Goal: Task Accomplishment & Management: Complete application form

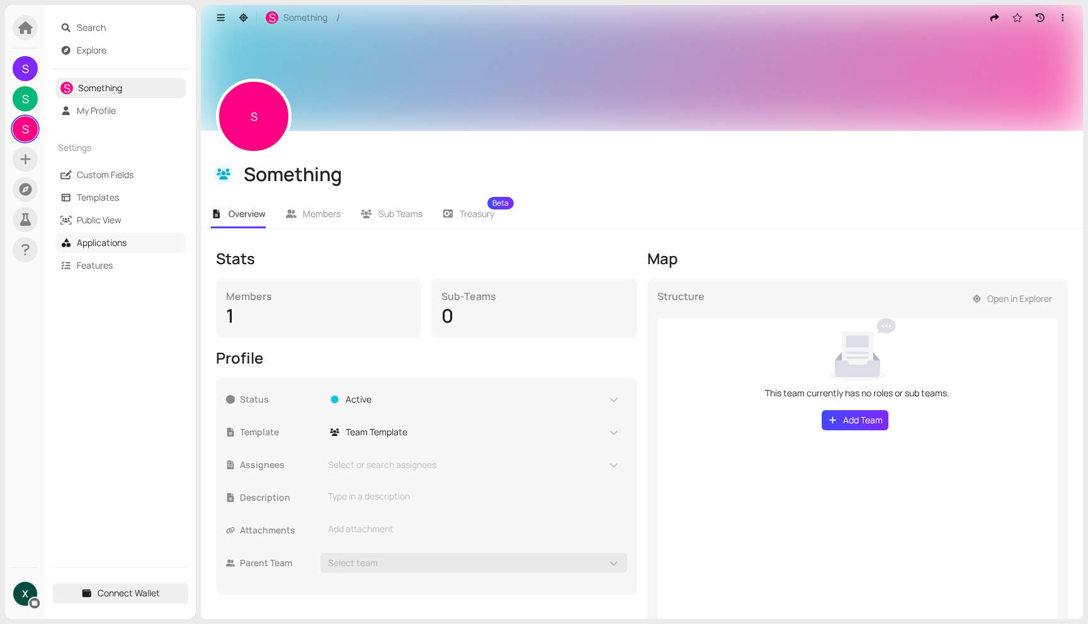
click at [91, 240] on link "Applications" at bounding box center [102, 243] width 50 height 12
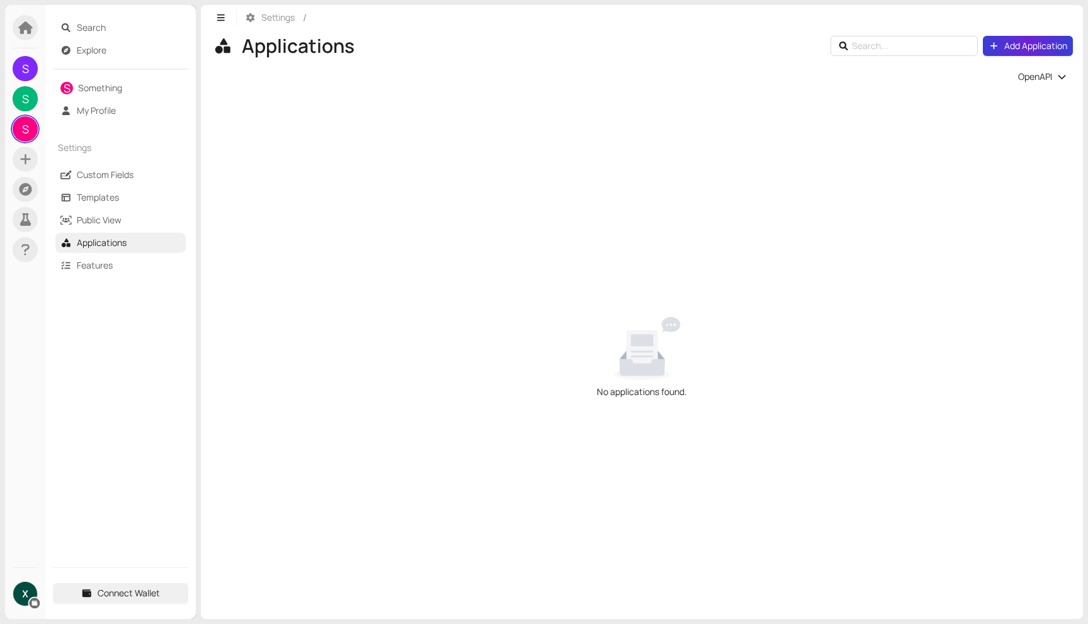
click at [1030, 48] on span "Add Application" at bounding box center [1035, 46] width 63 height 14
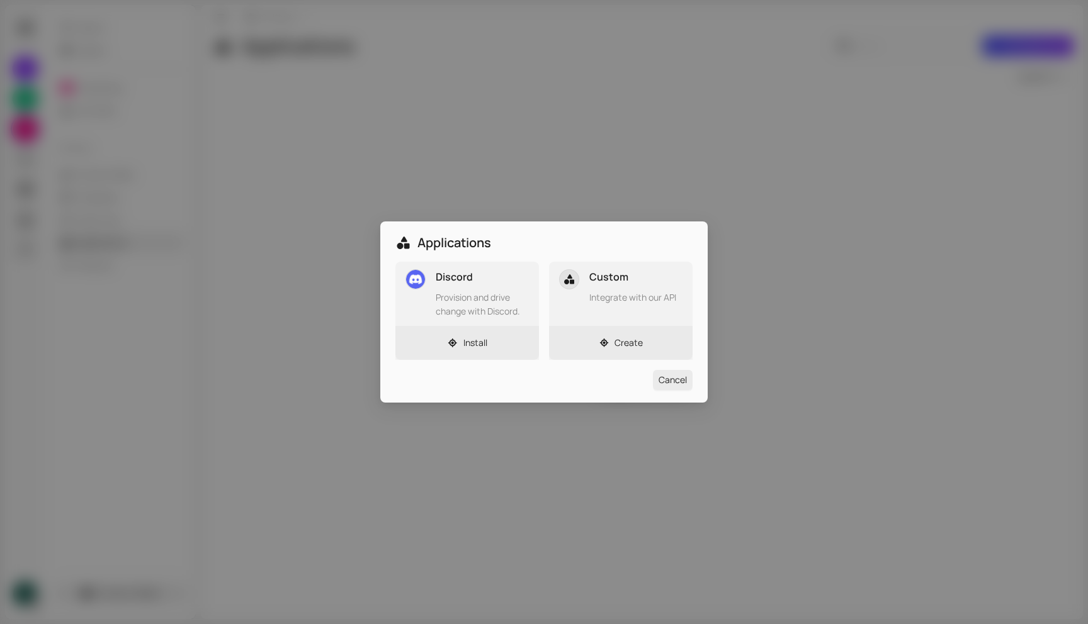
click at [639, 307] on div "Custom Integrate with our API" at bounding box center [621, 294] width 144 height 64
click at [633, 347] on span "Create" at bounding box center [628, 343] width 28 height 14
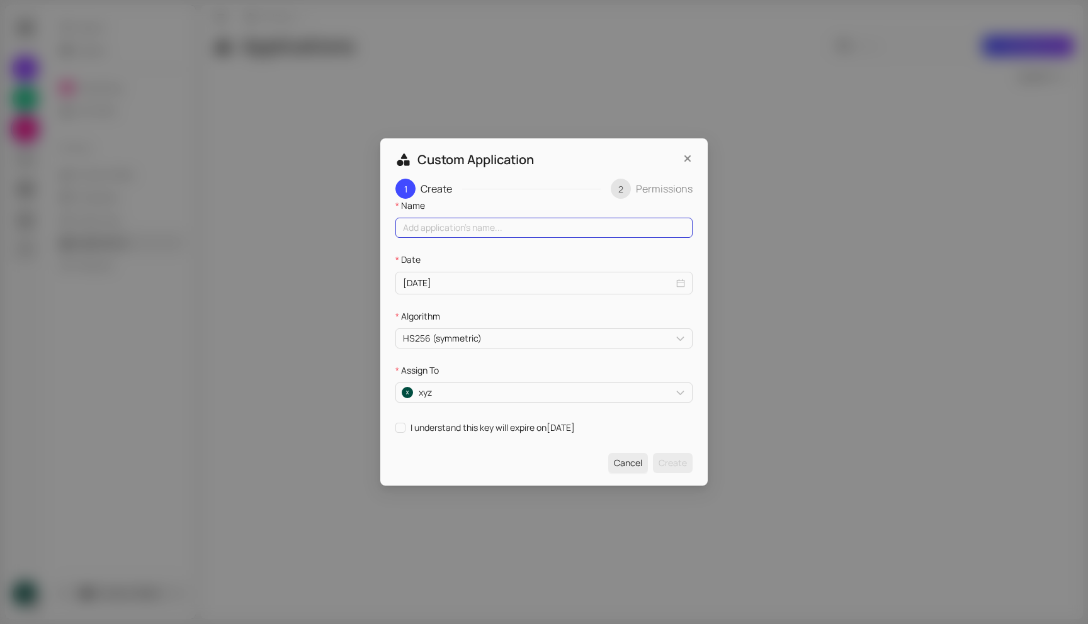
click at [483, 227] on input "Name" at bounding box center [543, 228] width 297 height 20
type input "123"
click at [502, 344] on div "HS256 (symmetric)" at bounding box center [543, 339] width 297 height 20
click at [402, 427] on input "I understand this key will expire on [DATE]" at bounding box center [399, 427] width 9 height 9
checkbox input "true"
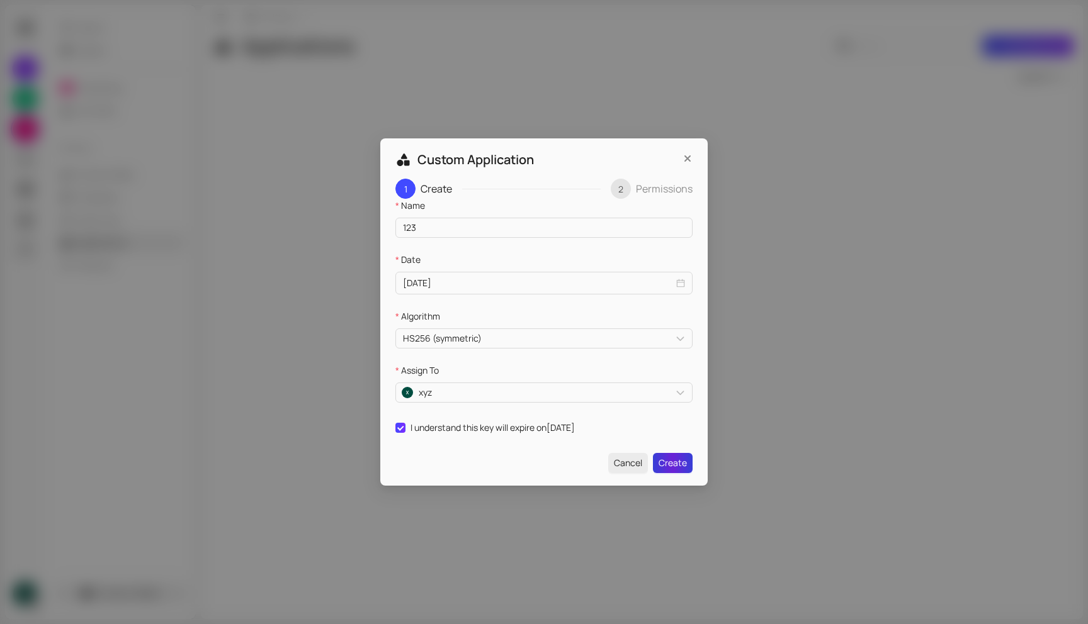
click at [669, 468] on span "Create" at bounding box center [672, 463] width 28 height 14
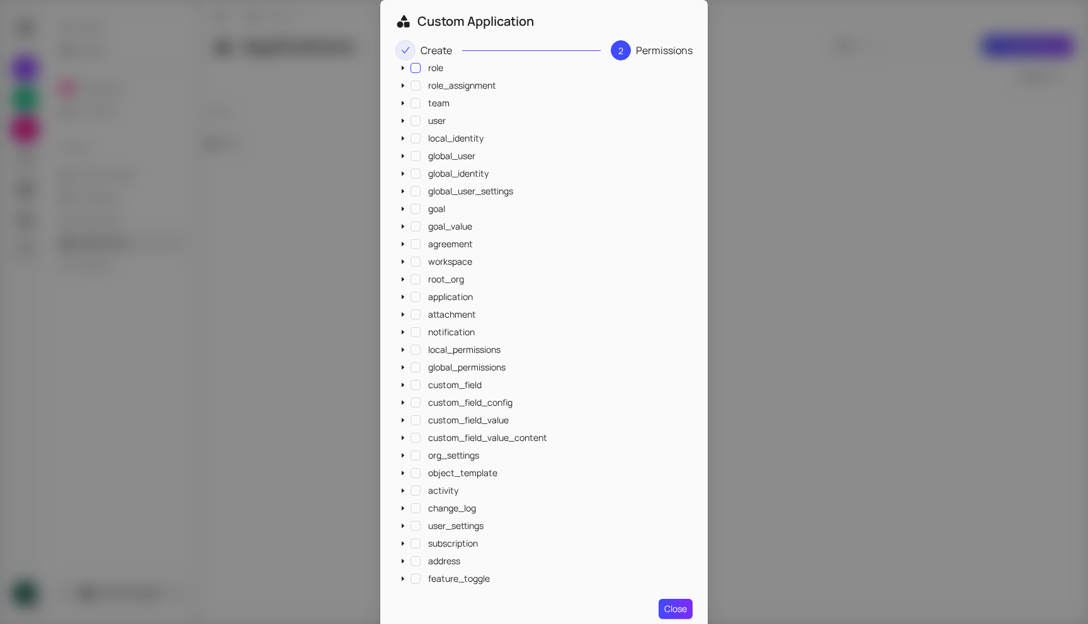
click at [410, 69] on span at bounding box center [415, 68] width 10 height 10
click at [410, 87] on span at bounding box center [415, 86] width 10 height 10
click at [411, 101] on span at bounding box center [415, 103] width 10 height 10
click at [410, 118] on span at bounding box center [415, 121] width 10 height 10
click at [410, 135] on span at bounding box center [415, 138] width 10 height 10
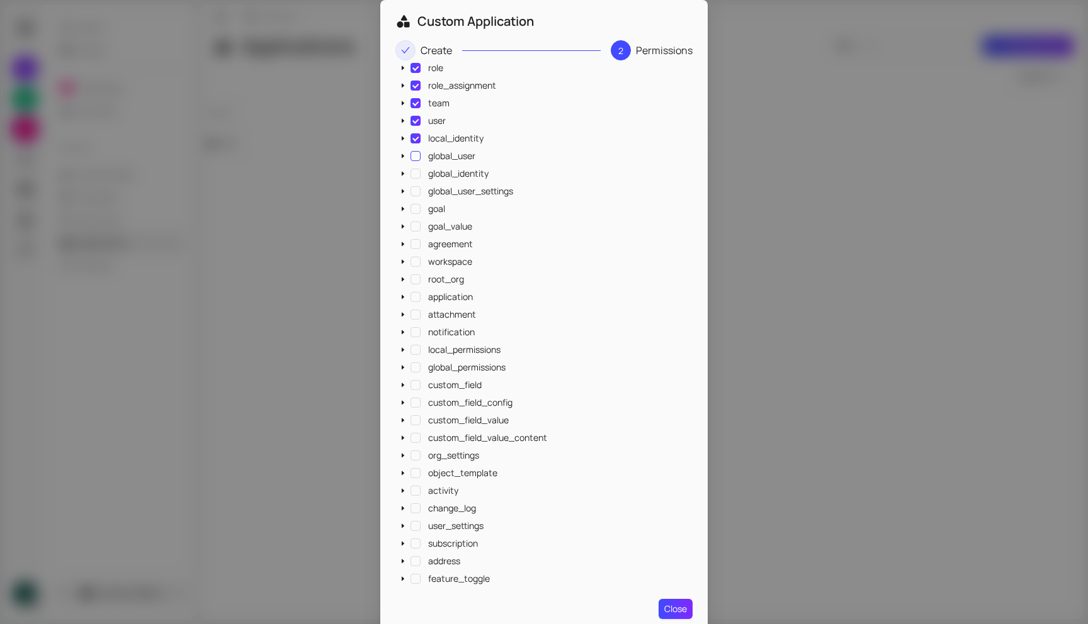
click at [411, 154] on span at bounding box center [415, 156] width 10 height 10
click at [410, 174] on span at bounding box center [415, 174] width 10 height 10
click at [412, 192] on span at bounding box center [415, 191] width 10 height 10
click at [414, 211] on span at bounding box center [415, 209] width 10 height 10
click at [413, 225] on span at bounding box center [415, 227] width 10 height 10
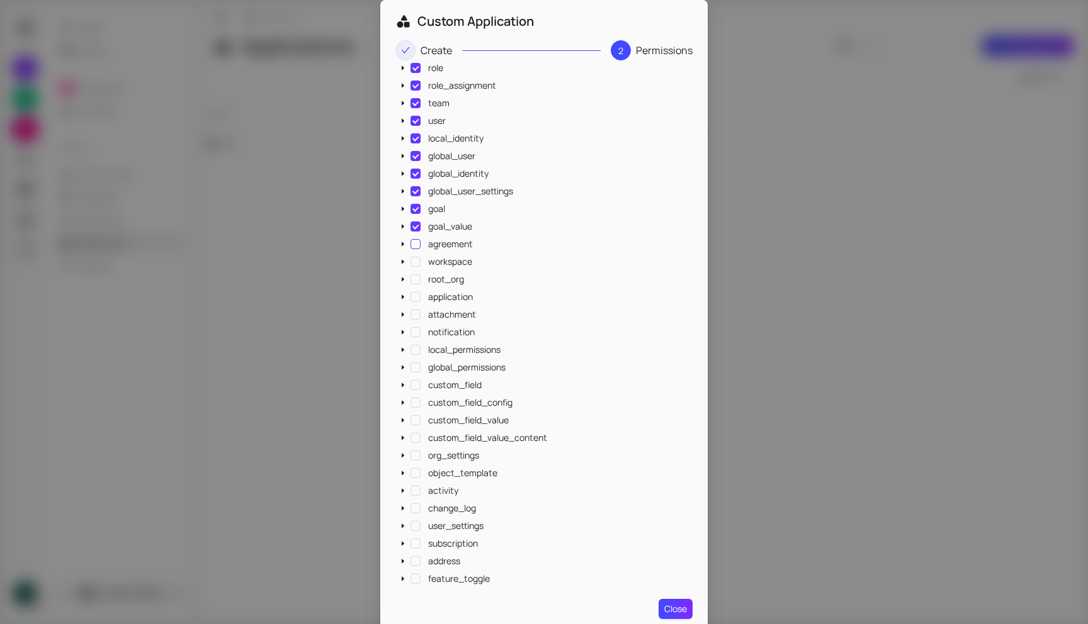
click at [412, 244] on span at bounding box center [415, 244] width 10 height 10
click at [414, 264] on span at bounding box center [415, 262] width 10 height 10
click at [414, 281] on span at bounding box center [415, 279] width 10 height 10
click at [416, 300] on span at bounding box center [415, 297] width 10 height 10
click at [412, 318] on span at bounding box center [415, 315] width 10 height 10
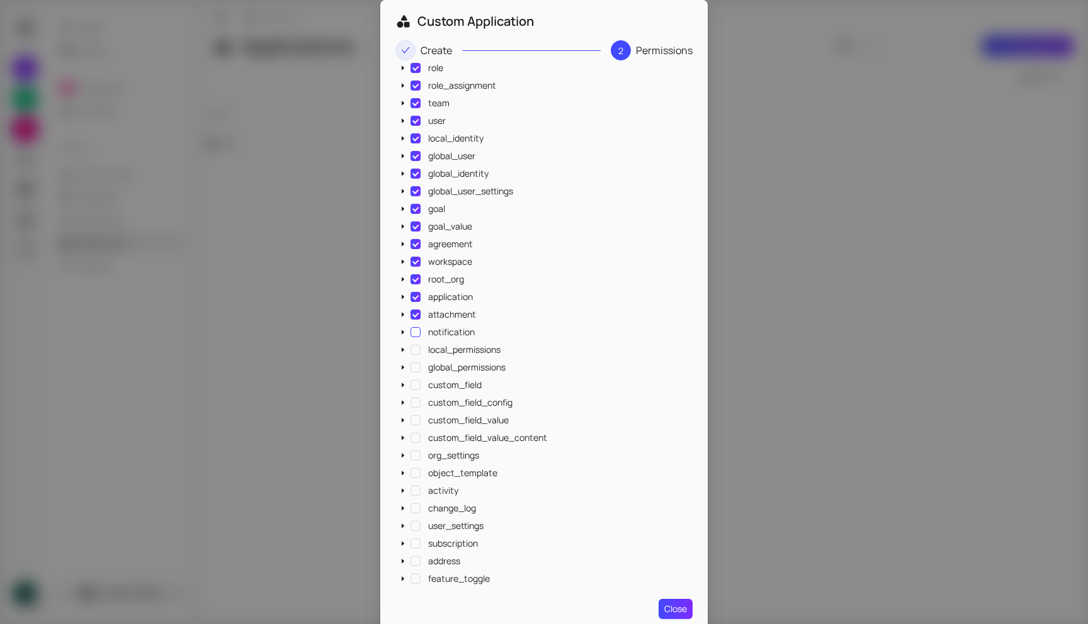
click at [411, 333] on span at bounding box center [415, 332] width 10 height 10
click at [410, 350] on span at bounding box center [415, 350] width 10 height 10
click at [414, 366] on span at bounding box center [415, 368] width 10 height 10
click at [415, 387] on span at bounding box center [415, 385] width 10 height 10
click at [414, 404] on span at bounding box center [415, 403] width 10 height 10
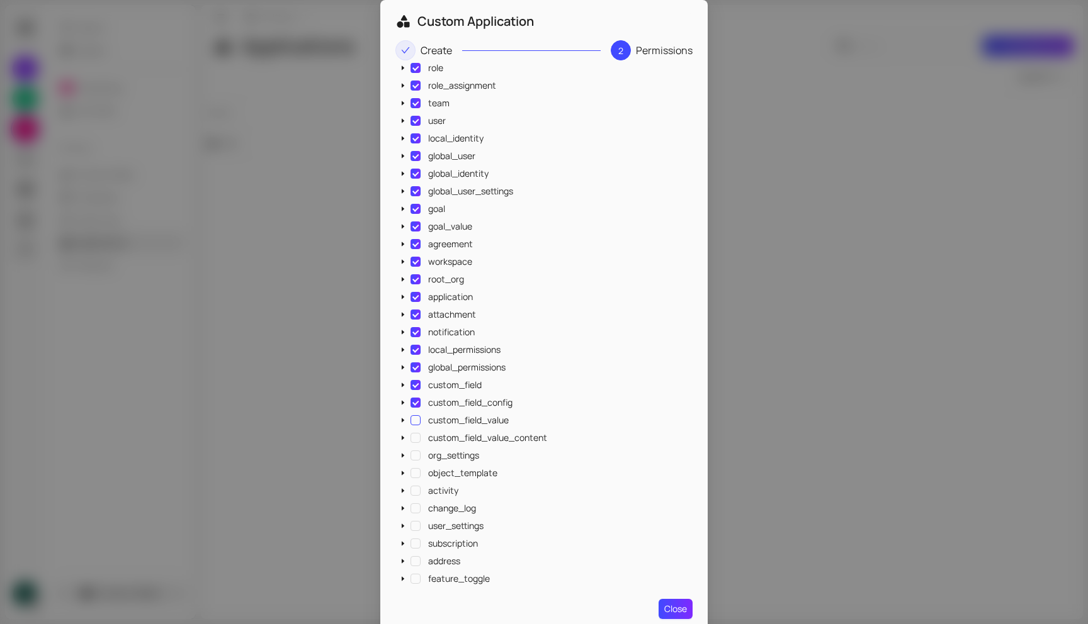
click at [414, 420] on span at bounding box center [415, 420] width 10 height 10
click at [412, 444] on div "custom_field_value_content" at bounding box center [472, 440] width 154 height 18
click at [413, 436] on span at bounding box center [415, 438] width 10 height 10
click at [414, 454] on span at bounding box center [415, 456] width 10 height 10
click at [410, 472] on span at bounding box center [415, 473] width 10 height 10
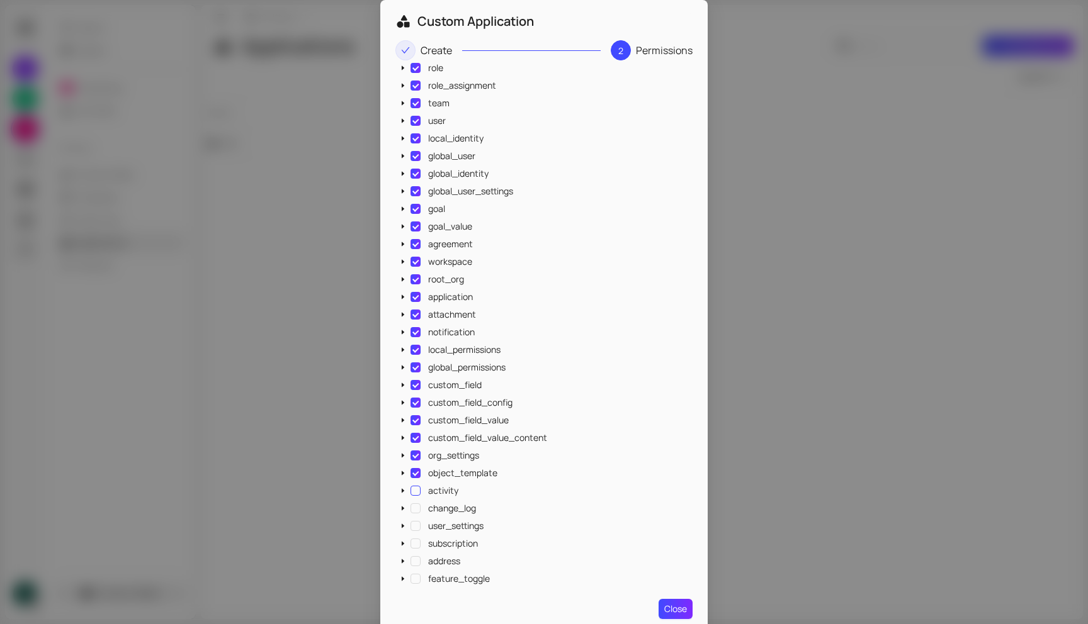
click at [413, 490] on span at bounding box center [415, 491] width 10 height 10
click at [413, 505] on span at bounding box center [415, 509] width 10 height 10
click at [413, 526] on span at bounding box center [415, 526] width 10 height 10
click at [412, 547] on span at bounding box center [415, 544] width 10 height 10
click at [414, 561] on span at bounding box center [415, 561] width 10 height 10
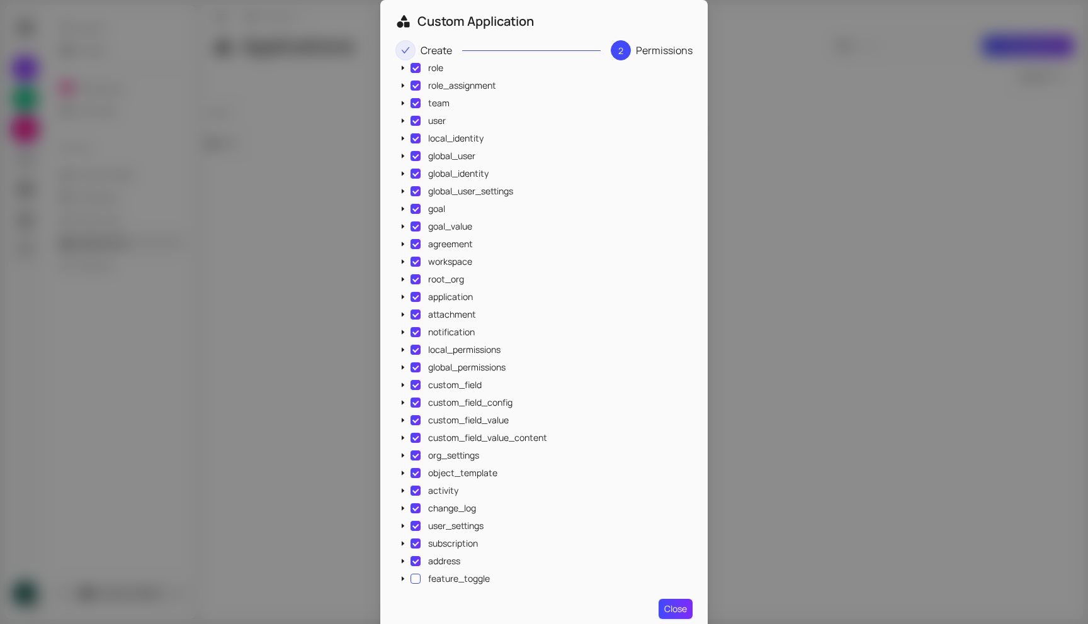
click at [412, 578] on span at bounding box center [415, 579] width 10 height 10
click at [678, 607] on span "Close" at bounding box center [675, 609] width 23 height 14
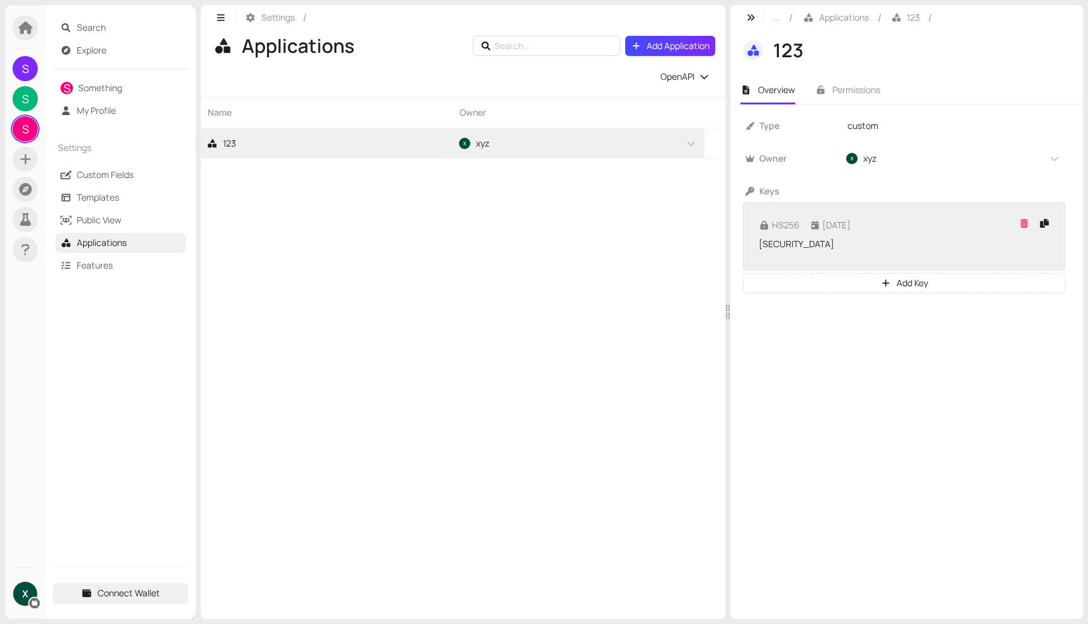
drag, startPoint x: 976, startPoint y: 286, endPoint x: 753, endPoint y: 243, distance: 226.9
click at [753, 243] on p "[SECURITY_DATA]" at bounding box center [903, 244] width 301 height 14
copy p "[SECURITY_DATA]"
click at [1042, 225] on icon "button" at bounding box center [1044, 223] width 9 height 9
click at [1023, 224] on icon "button" at bounding box center [1024, 223] width 8 height 9
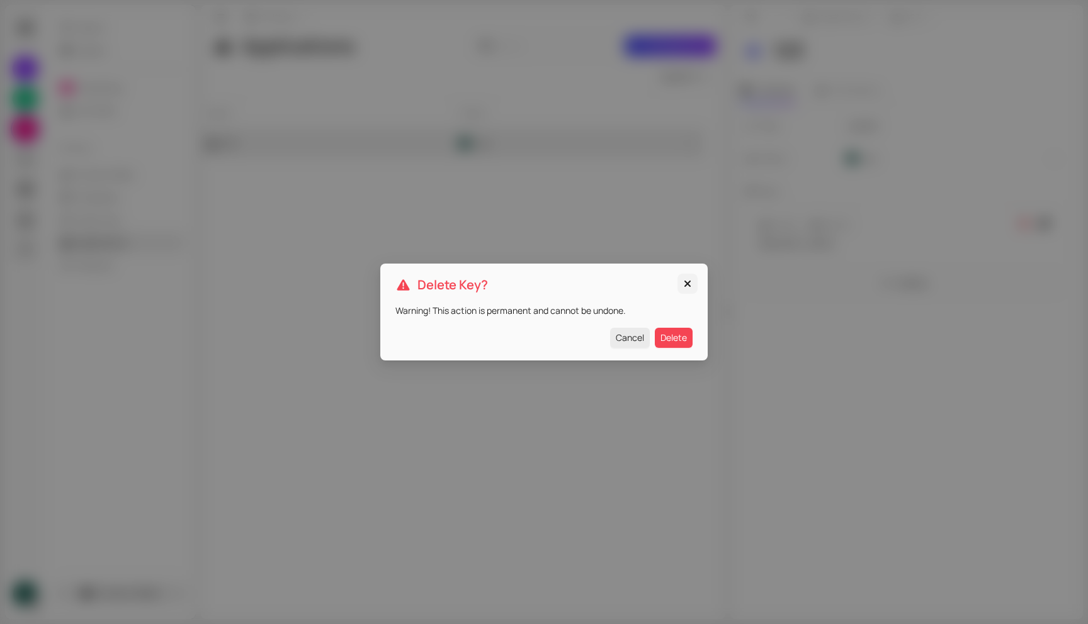
click at [691, 284] on icon "Close" at bounding box center [687, 284] width 13 height 10
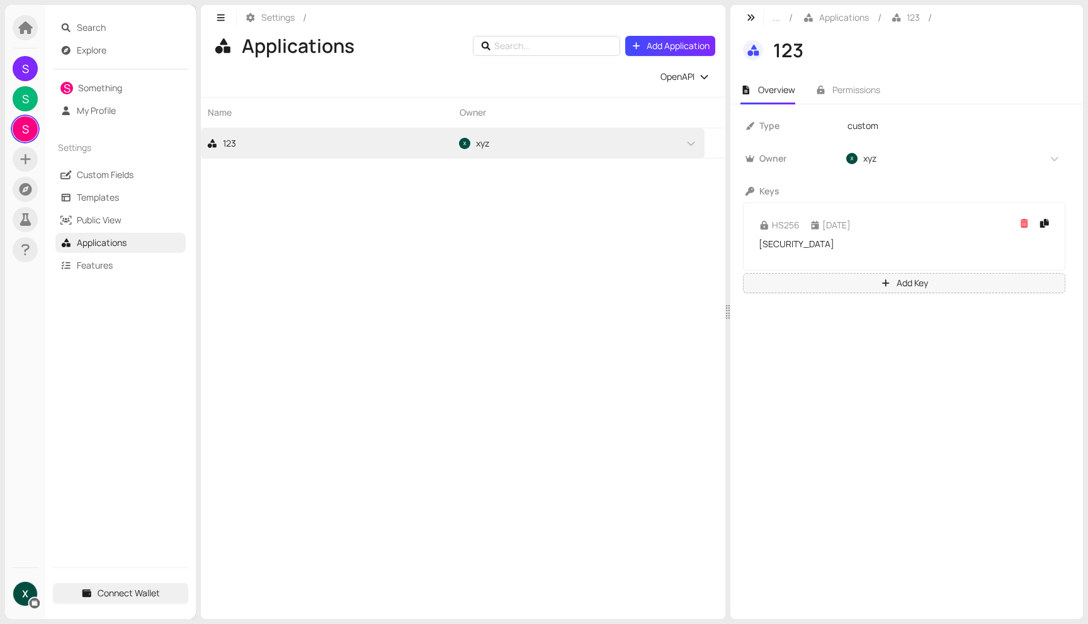
click at [896, 290] on span "Add Key" at bounding box center [911, 283] width 31 height 14
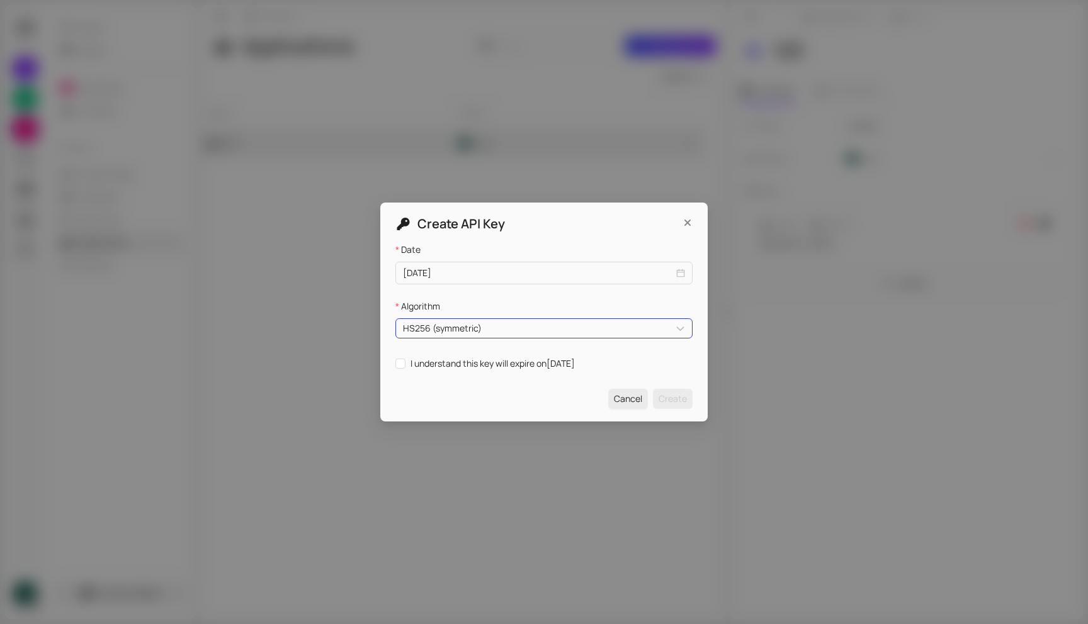
click at [534, 336] on div "HS256 (symmetric)" at bounding box center [543, 328] width 297 height 20
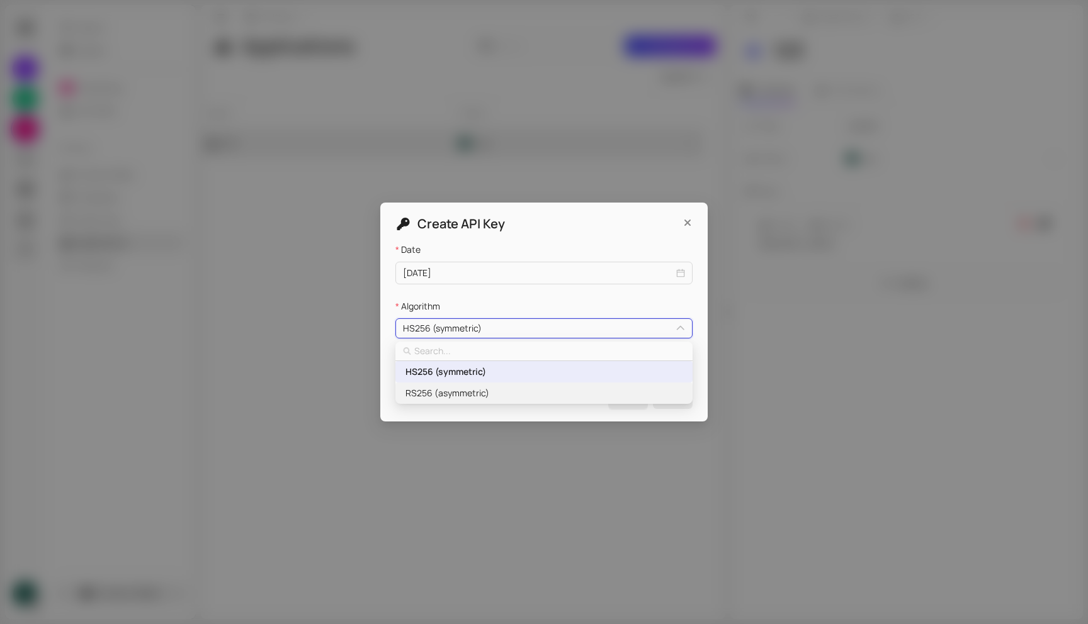
click at [463, 390] on span "RS256 (asymmetric)" at bounding box center [447, 393] width 84 height 14
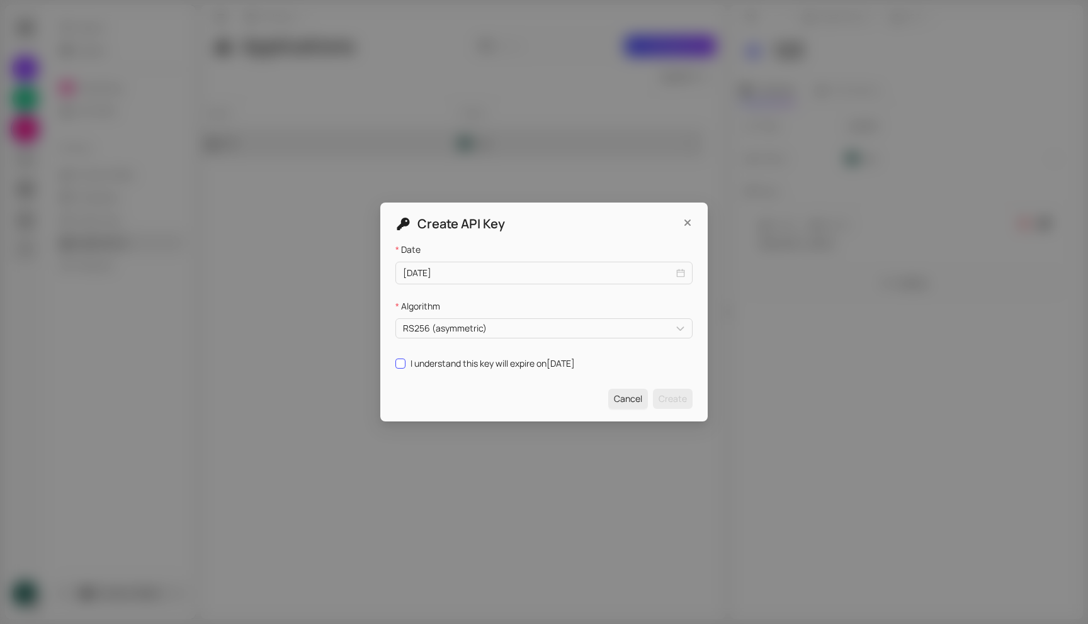
click at [406, 364] on span "I understand this key will expire on [DATE]" at bounding box center [492, 364] width 174 height 14
click at [404, 364] on input "I understand this key will expire on [DATE]" at bounding box center [399, 363] width 9 height 9
checkbox input "true"
click at [682, 400] on span "Create" at bounding box center [672, 399] width 28 height 14
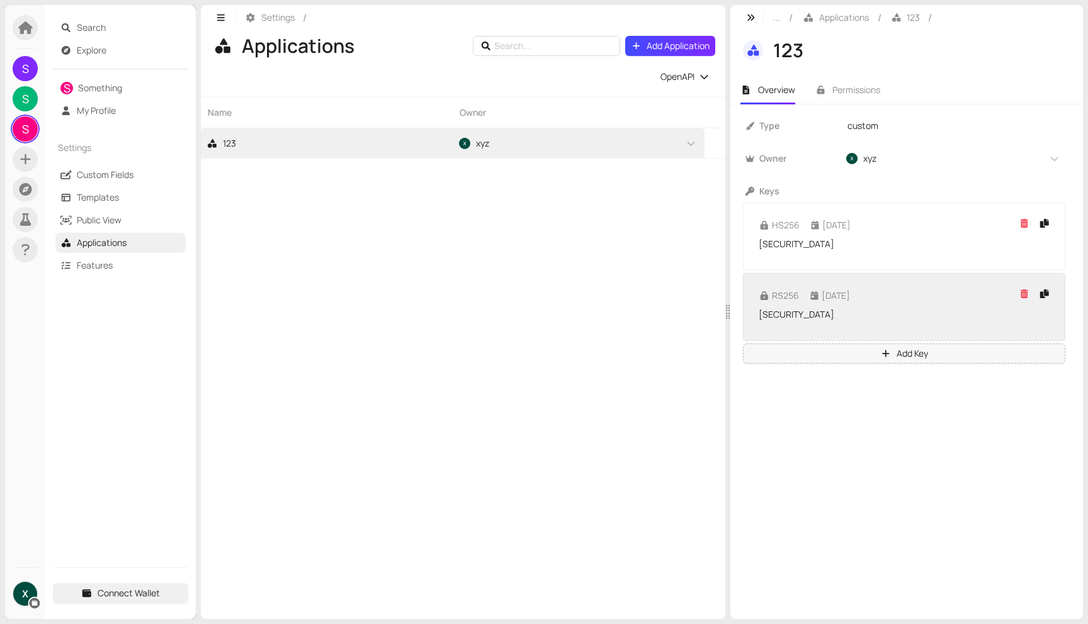
scroll to position [47, 0]
click at [1040, 290] on icon "button" at bounding box center [1044, 294] width 9 height 9
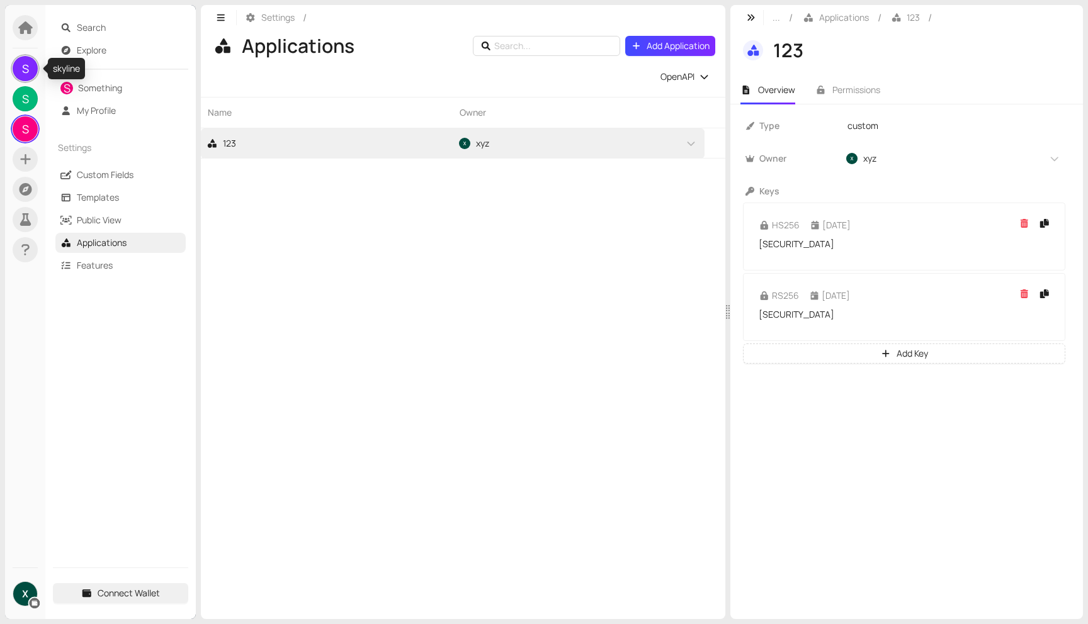
click at [23, 70] on span "S" at bounding box center [25, 68] width 7 height 25
